Goal: Find specific page/section

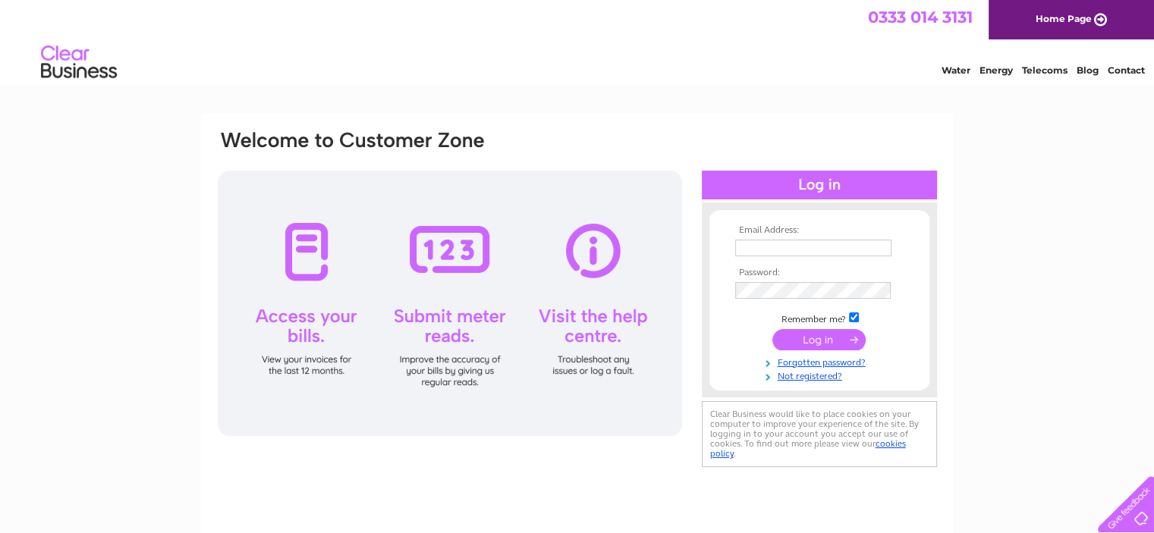
type input "christine@baileyandsons.co.uk"
click at [830, 339] on input "submit" at bounding box center [818, 339] width 93 height 21
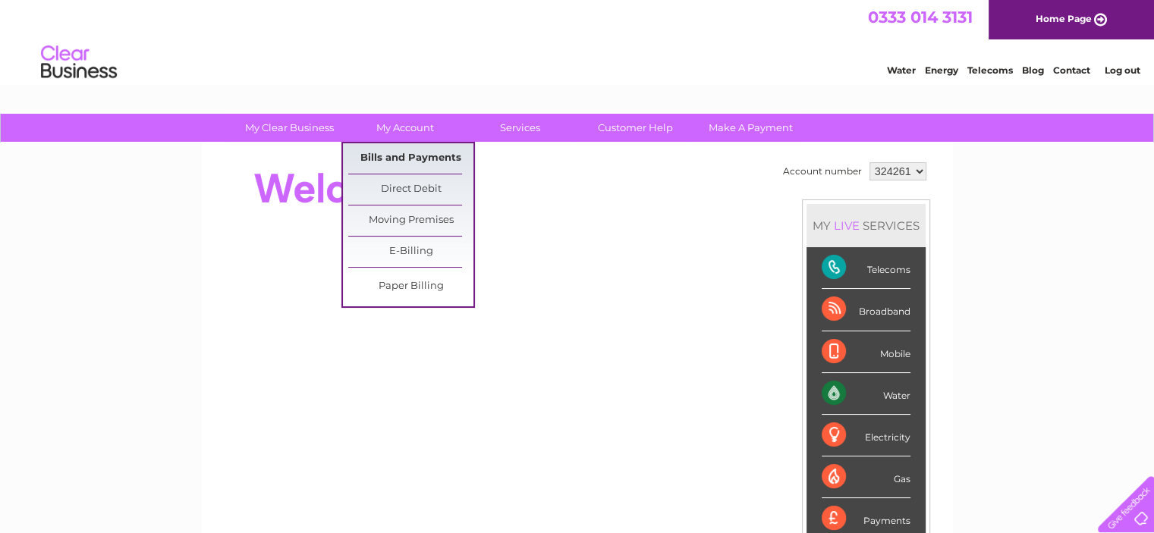
click at [401, 154] on link "Bills and Payments" at bounding box center [410, 158] width 125 height 30
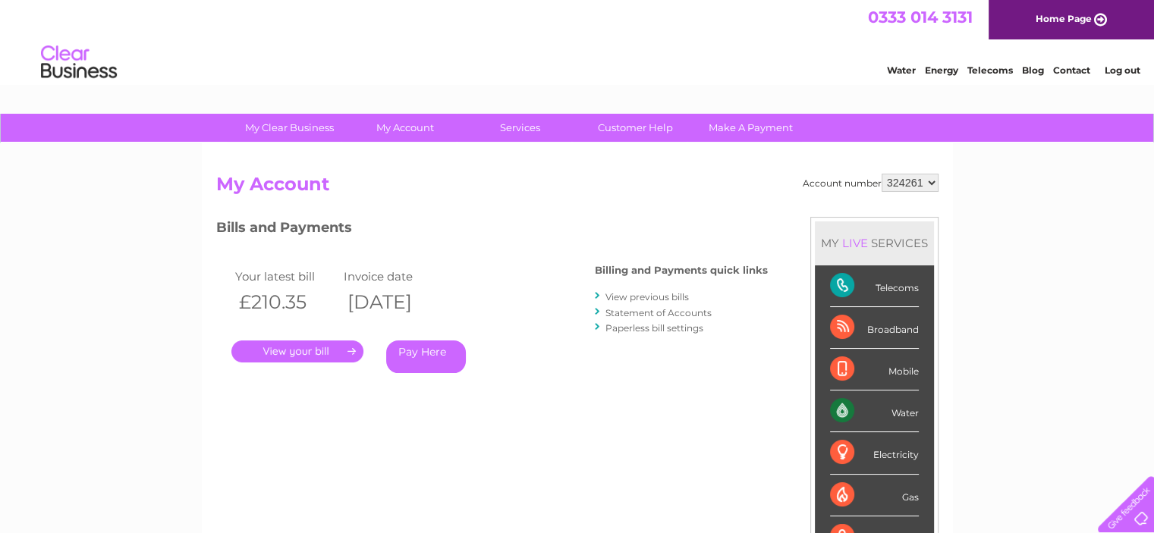
click at [291, 353] on link "." at bounding box center [297, 352] width 132 height 22
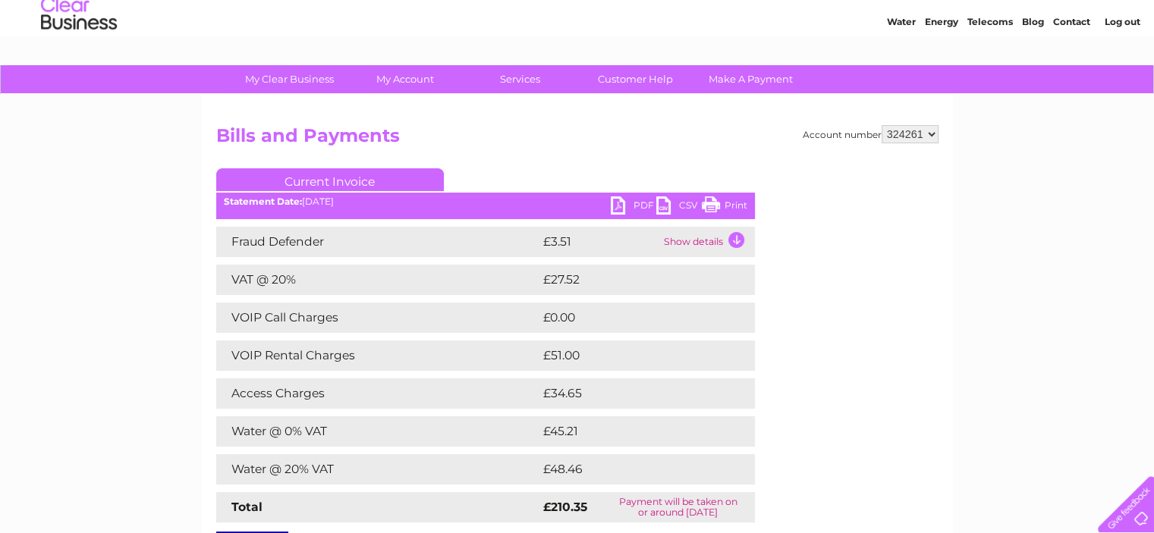
scroll to position [47, 0]
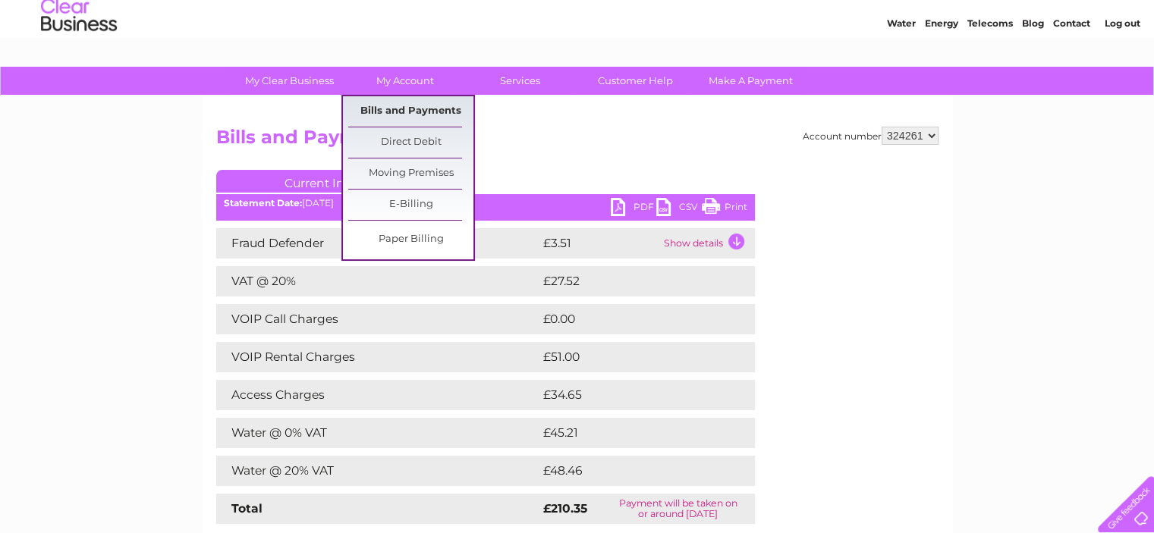
click at [408, 110] on link "Bills and Payments" at bounding box center [410, 111] width 125 height 30
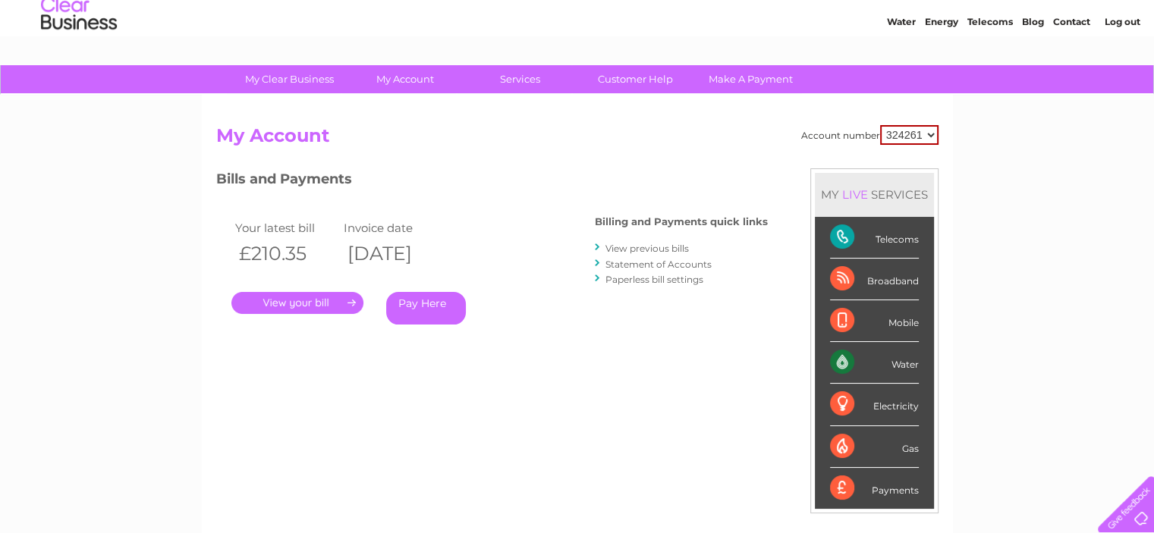
scroll to position [2, 0]
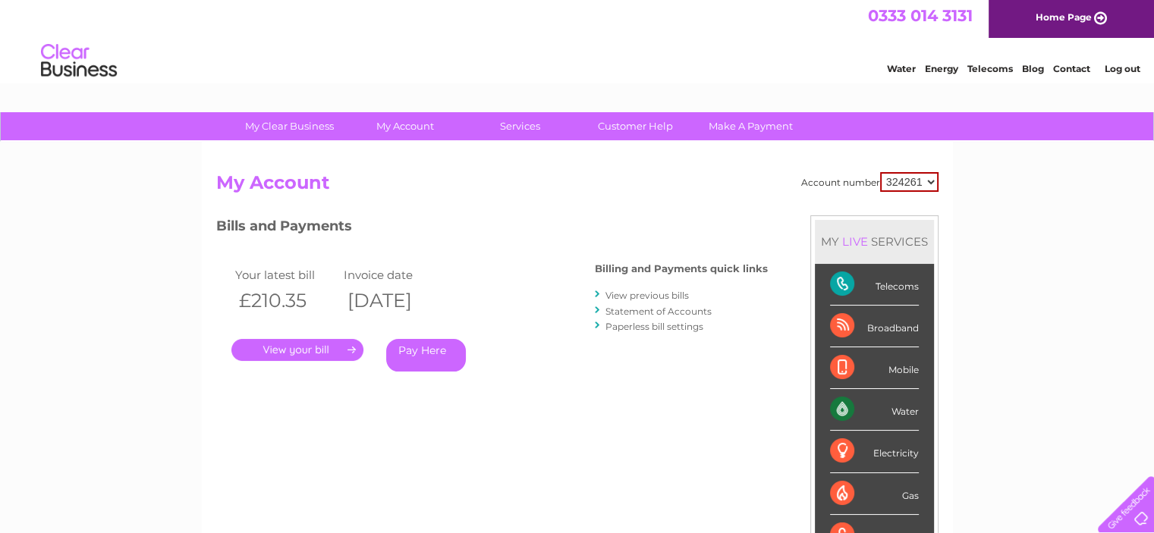
click at [288, 348] on link "." at bounding box center [297, 350] width 132 height 22
